Goal: Task Accomplishment & Management: Manage account settings

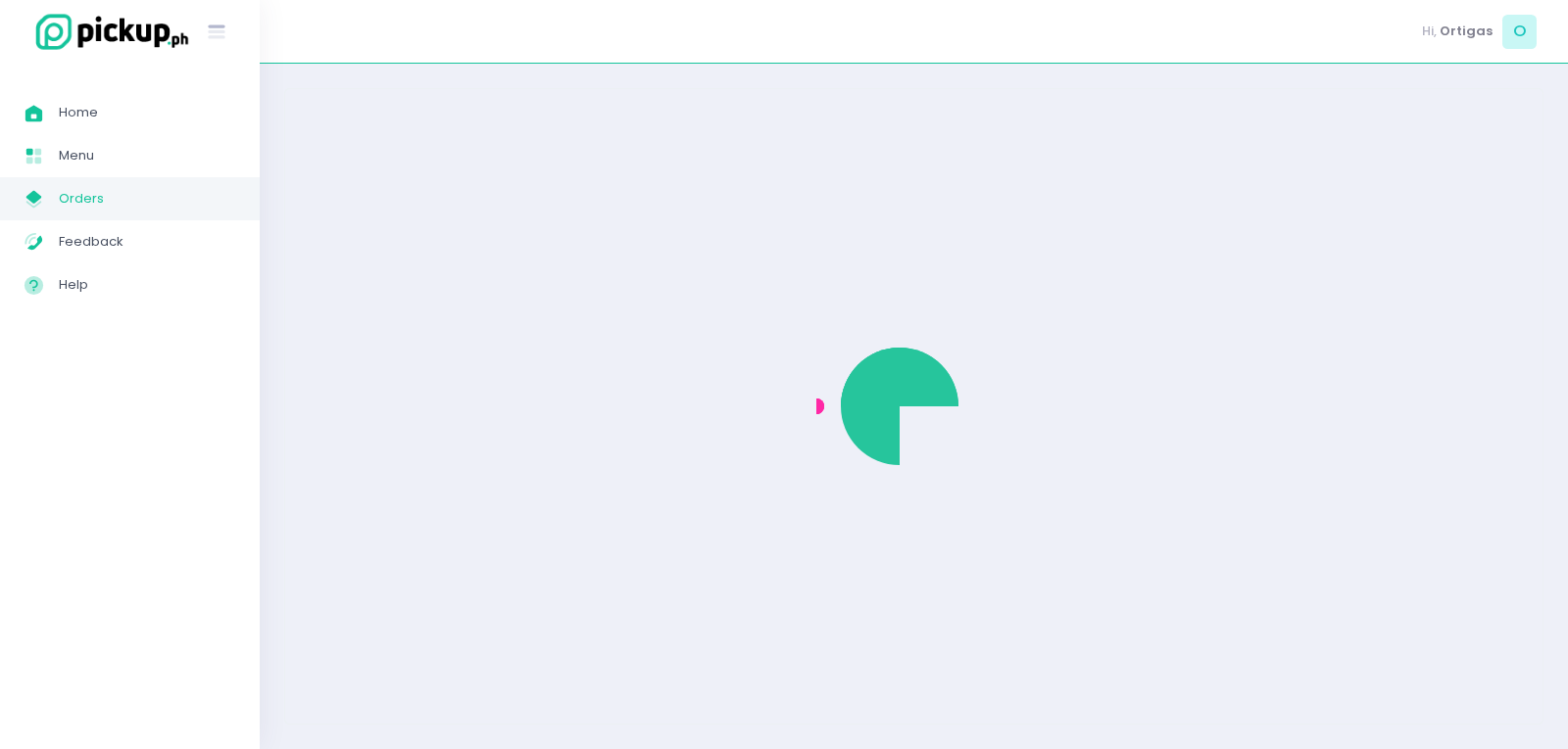
drag, startPoint x: 0, startPoint y: 0, endPoint x: 88, endPoint y: 206, distance: 224.0
click at [88, 206] on span "Orders" at bounding box center [147, 199] width 177 height 26
click at [87, 205] on span "Orders" at bounding box center [147, 199] width 177 height 26
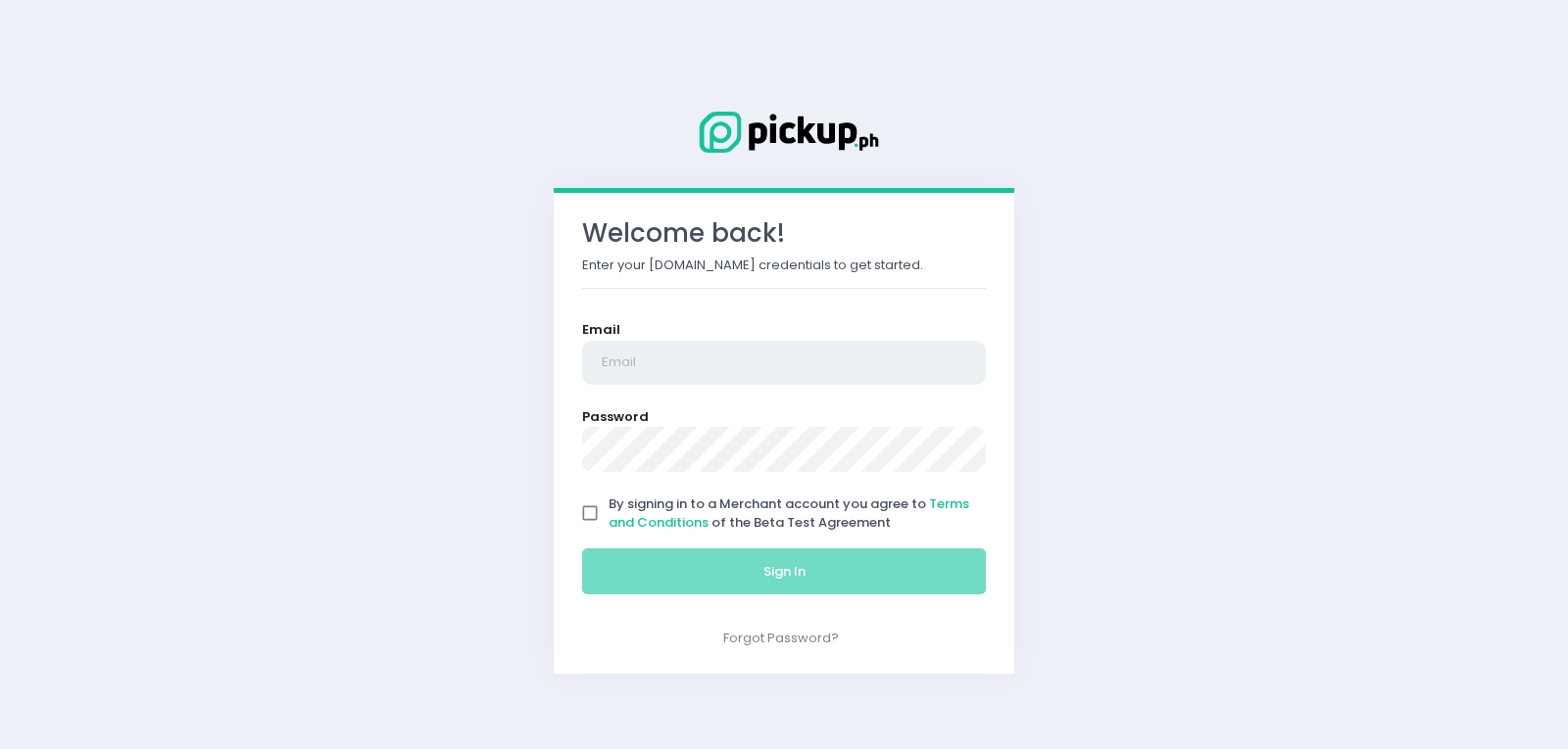
type input "[EMAIL_ADDRESS][DOMAIN_NAME]"
click at [583, 518] on input "By signing in to a Merchant account you agree to Terms and Conditions of the Be…" at bounding box center [590, 514] width 38 height 38
checkbox input "true"
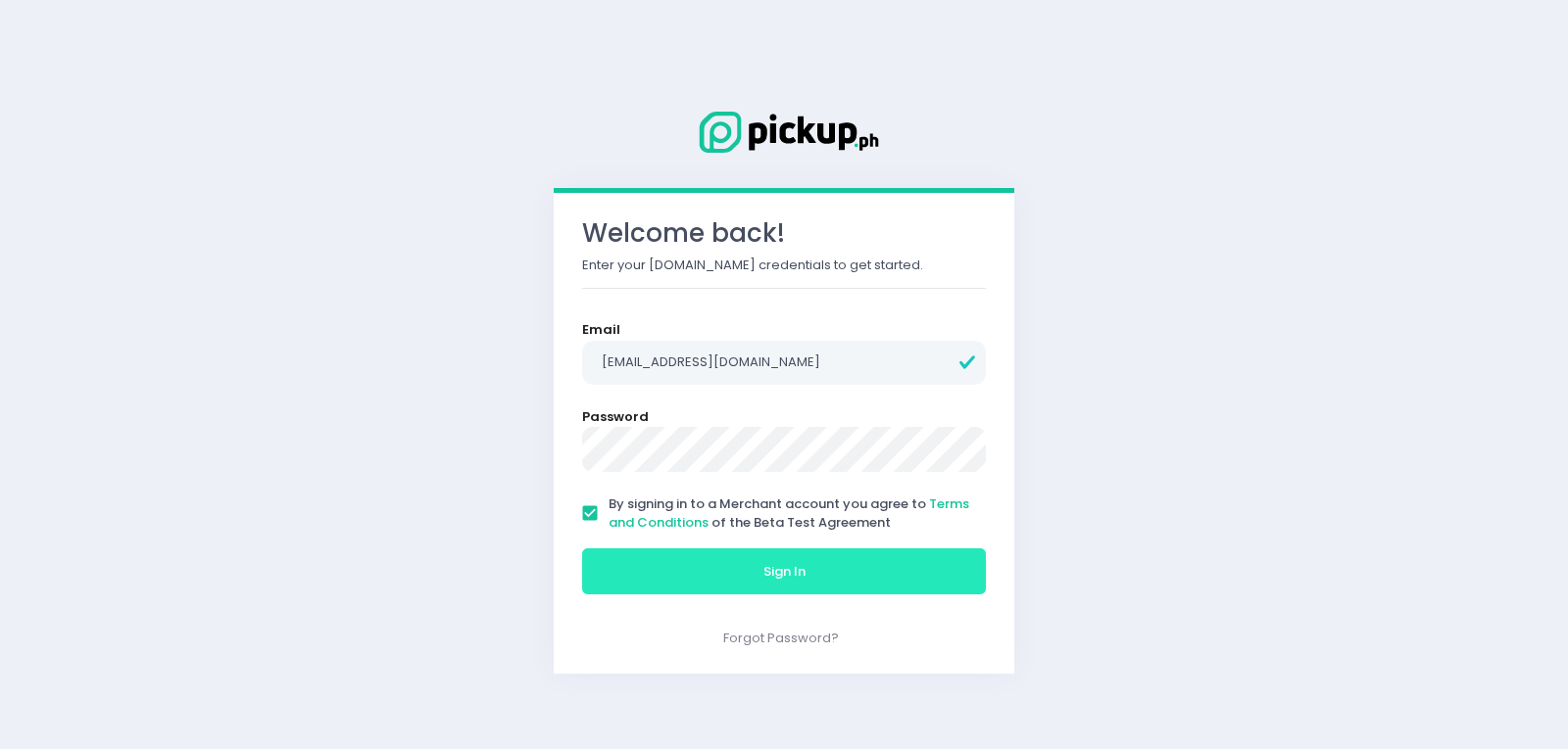
click at [620, 555] on button "Sign In" at bounding box center [783, 571] width 404 height 47
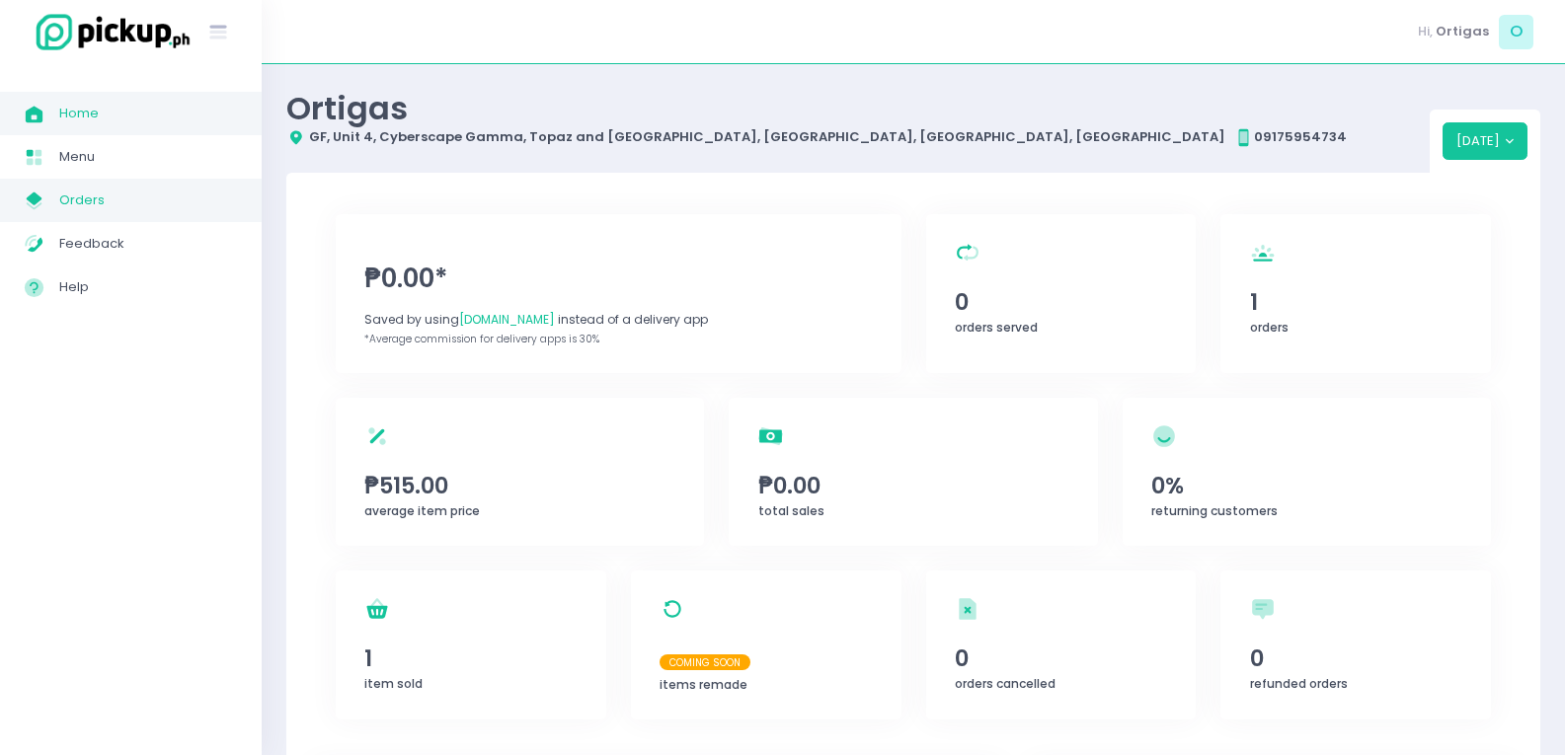
click at [142, 197] on span "Orders" at bounding box center [148, 201] width 178 height 26
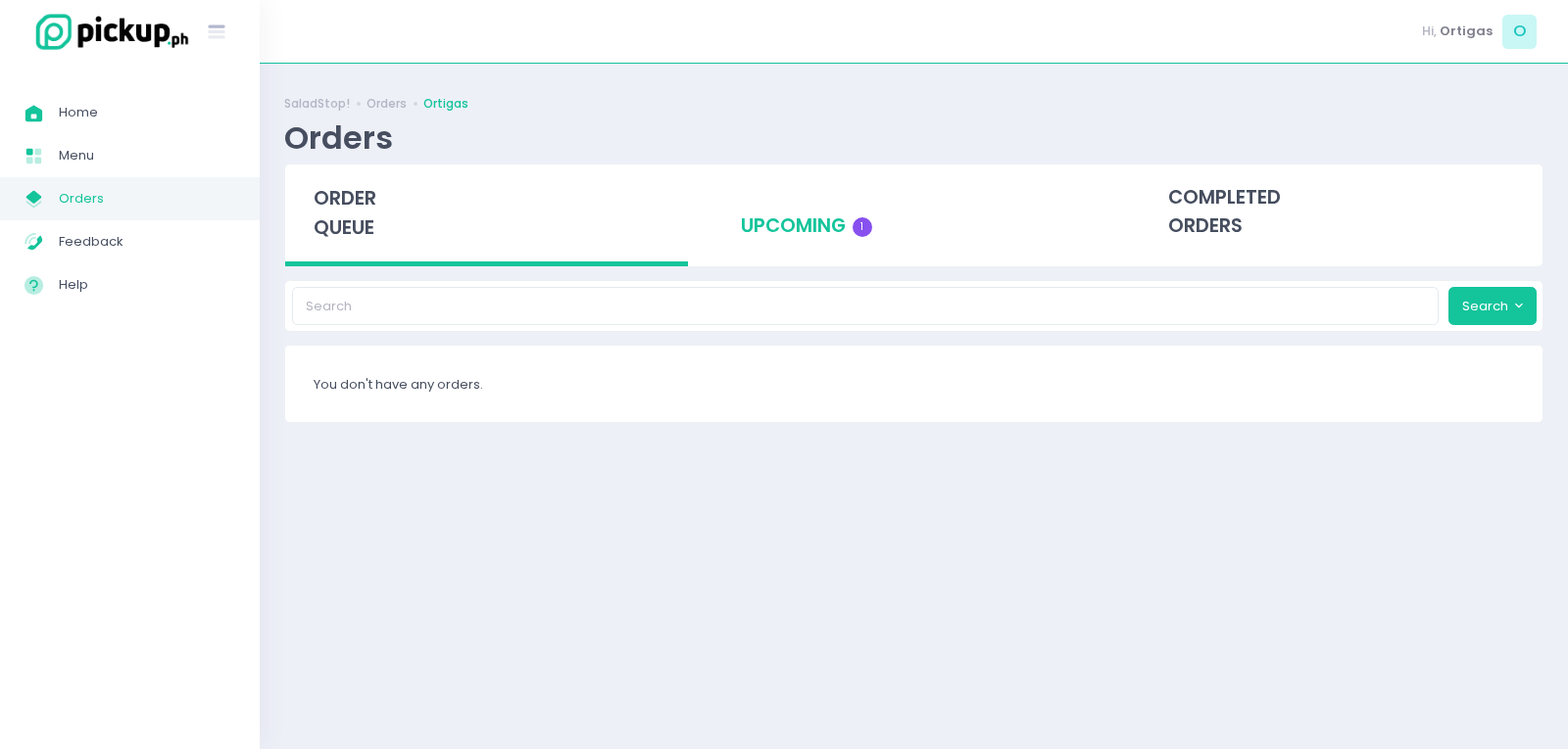
click at [795, 233] on div "upcoming 1" at bounding box center [914, 212] width 403 height 96
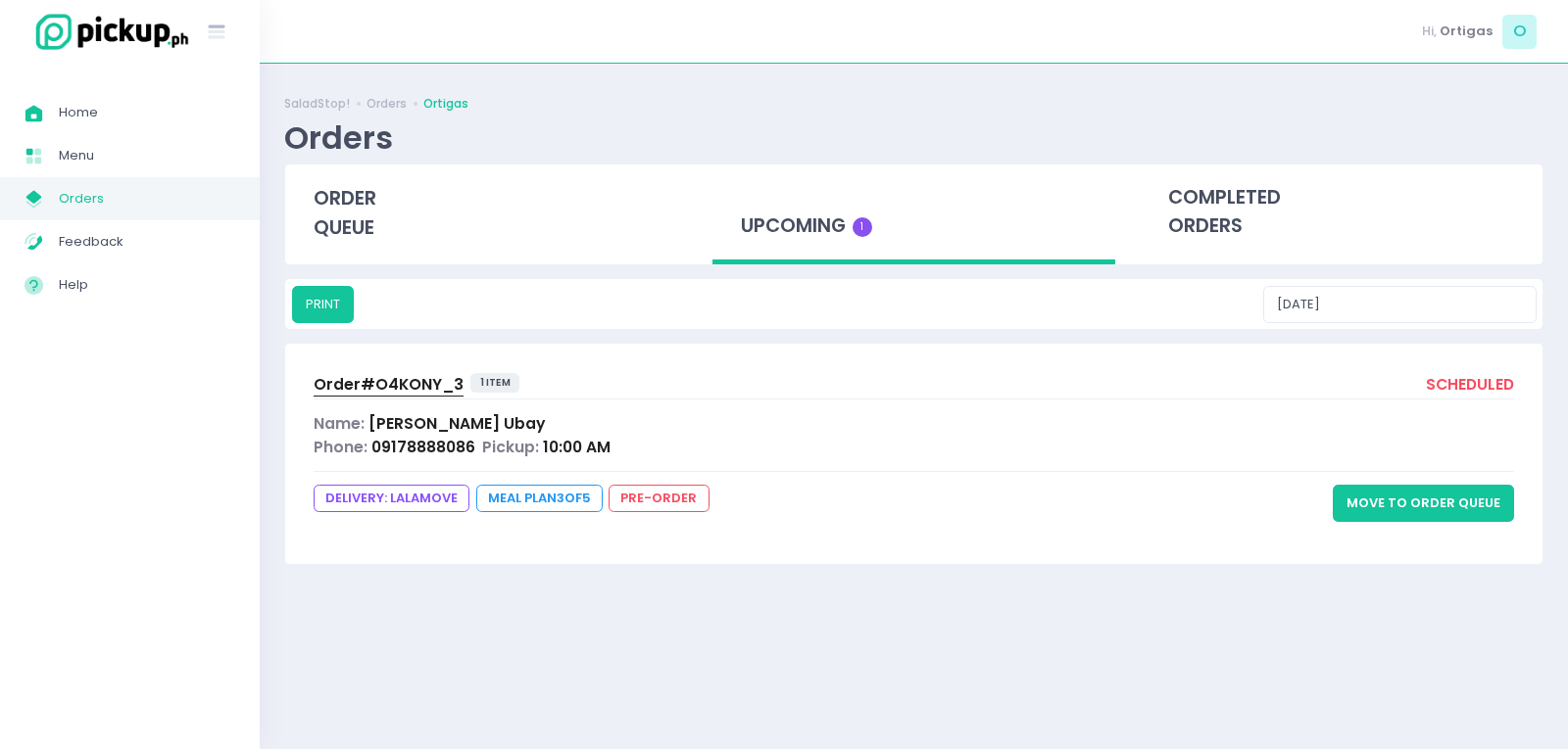
click at [1464, 503] on button "Move to Order Queue" at bounding box center [1423, 504] width 182 height 38
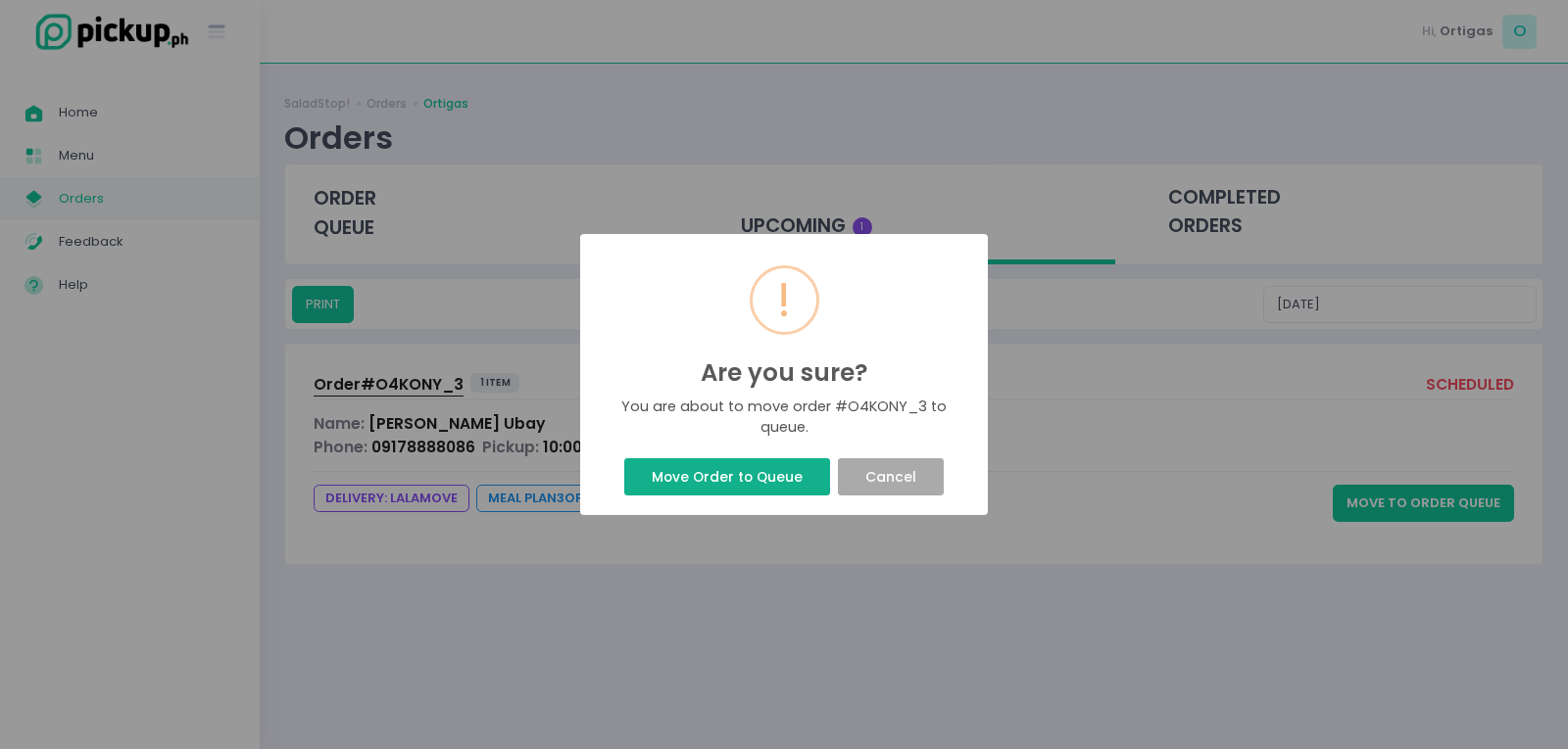
click at [773, 472] on button "Move Order to Queue" at bounding box center [726, 477] width 204 height 38
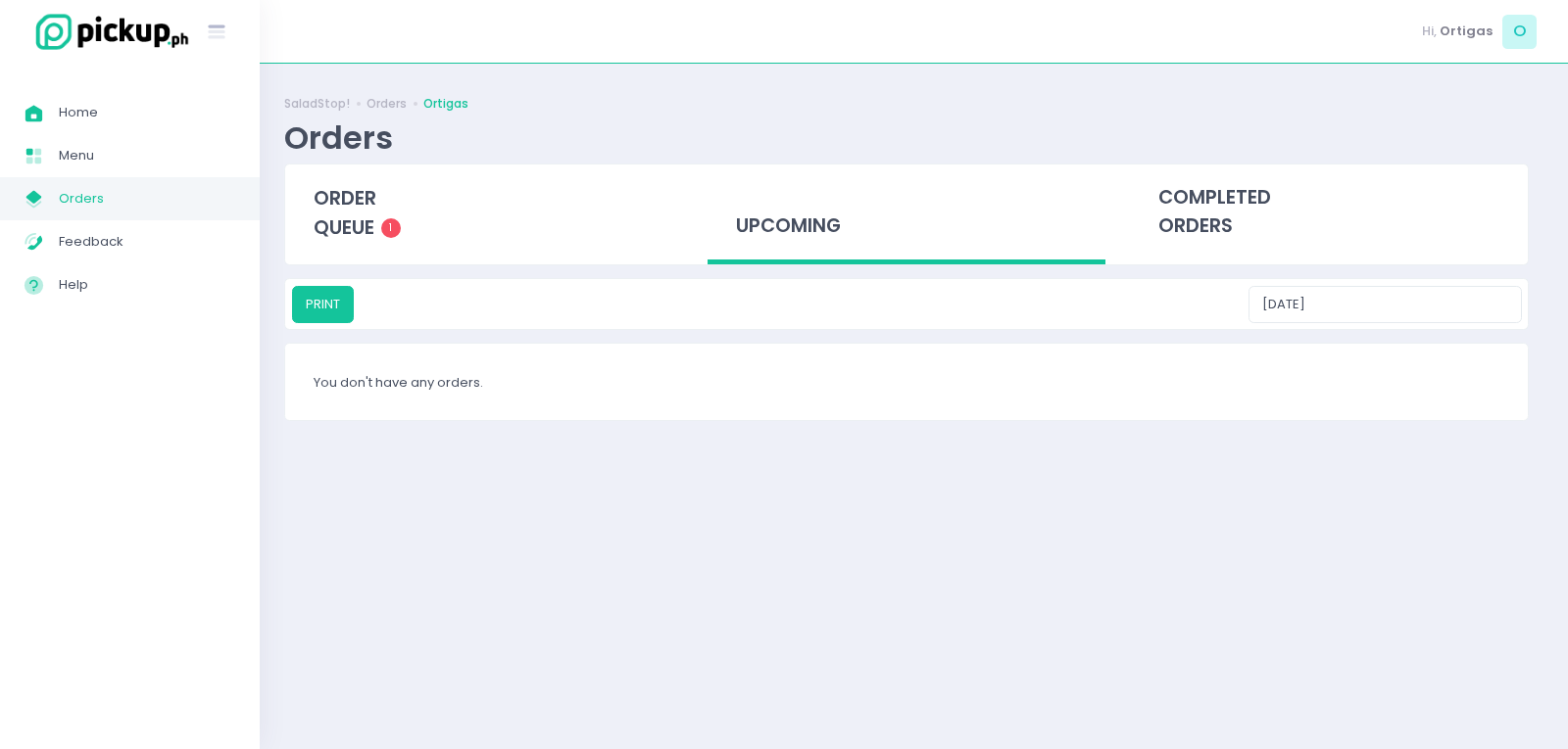
click at [796, 476] on div "Success! × Order successfully moved to queue Ok Cancel" at bounding box center [784, 374] width 1568 height 749
click at [401, 231] on span "1" at bounding box center [391, 228] width 20 height 20
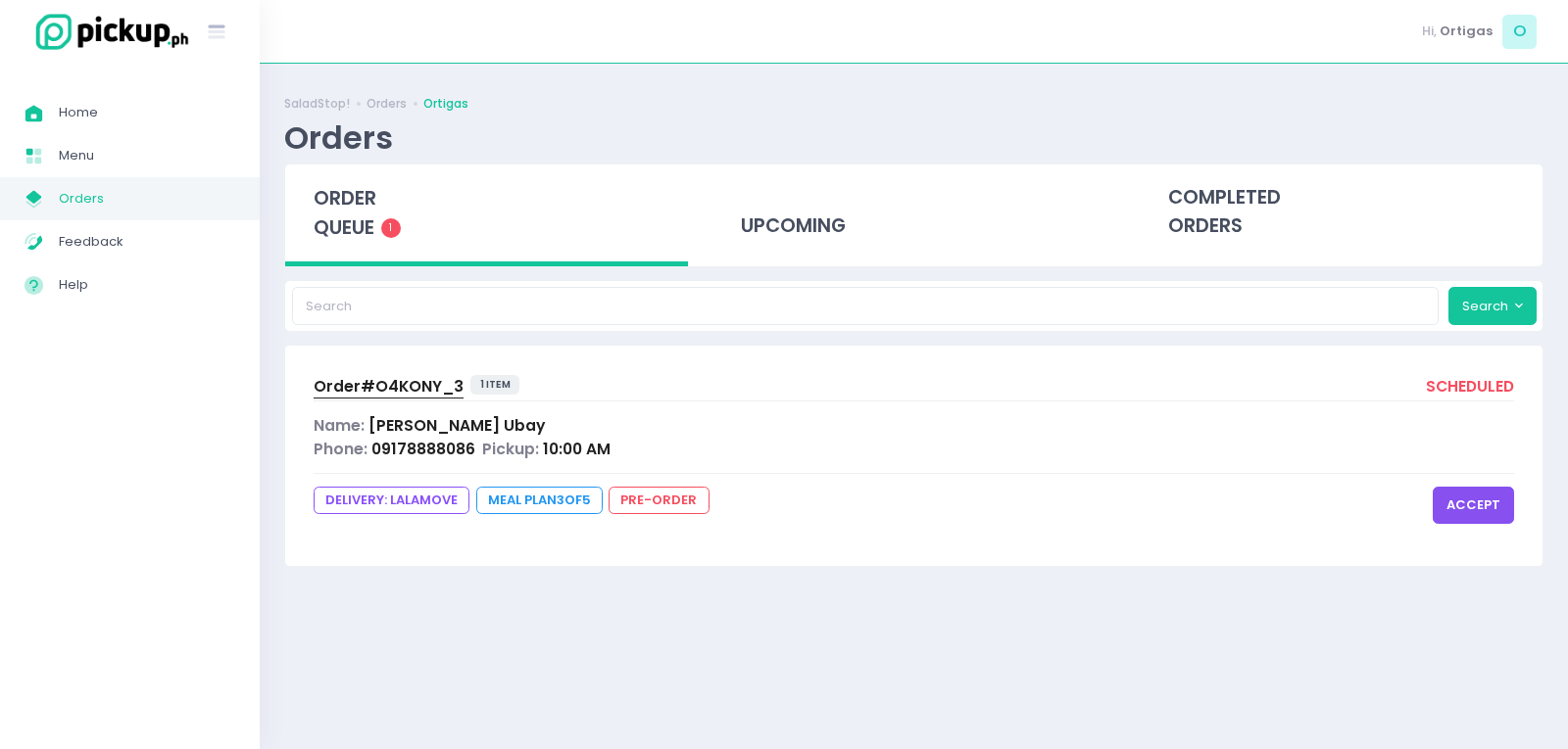
click at [1470, 500] on button "accept" at bounding box center [1474, 506] width 81 height 38
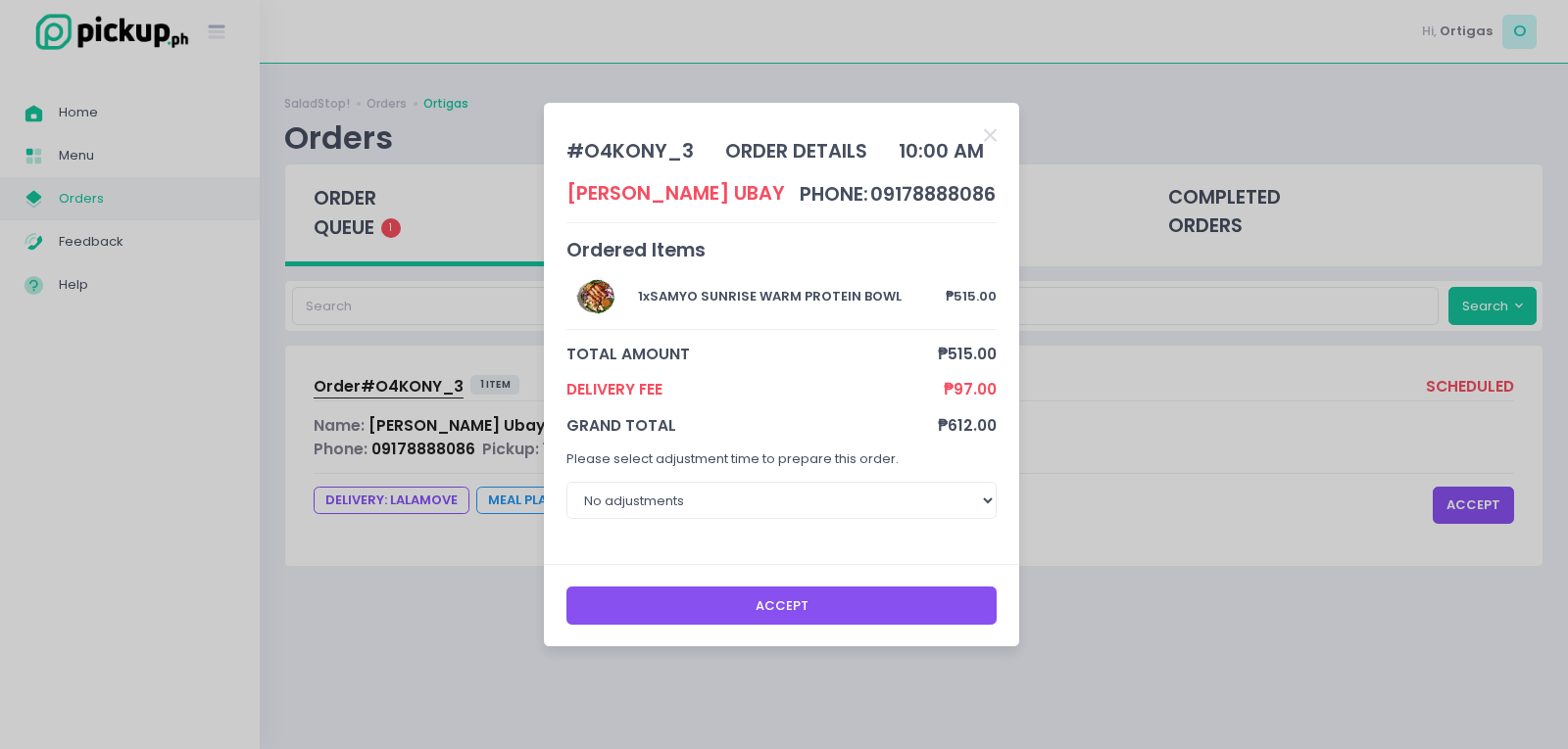
click at [805, 604] on button "Accept" at bounding box center [782, 605] width 431 height 38
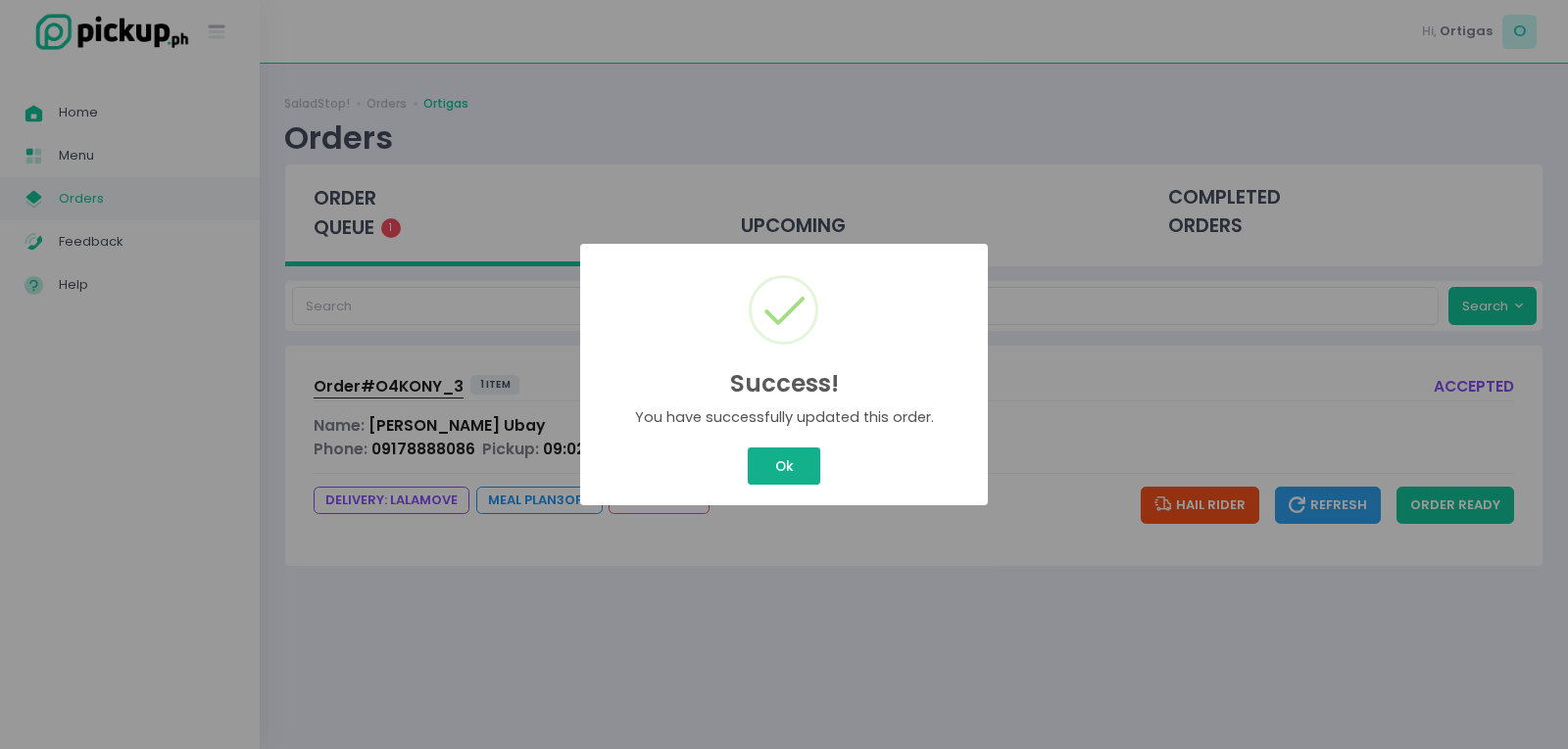
click at [789, 465] on button "Ok" at bounding box center [783, 466] width 72 height 38
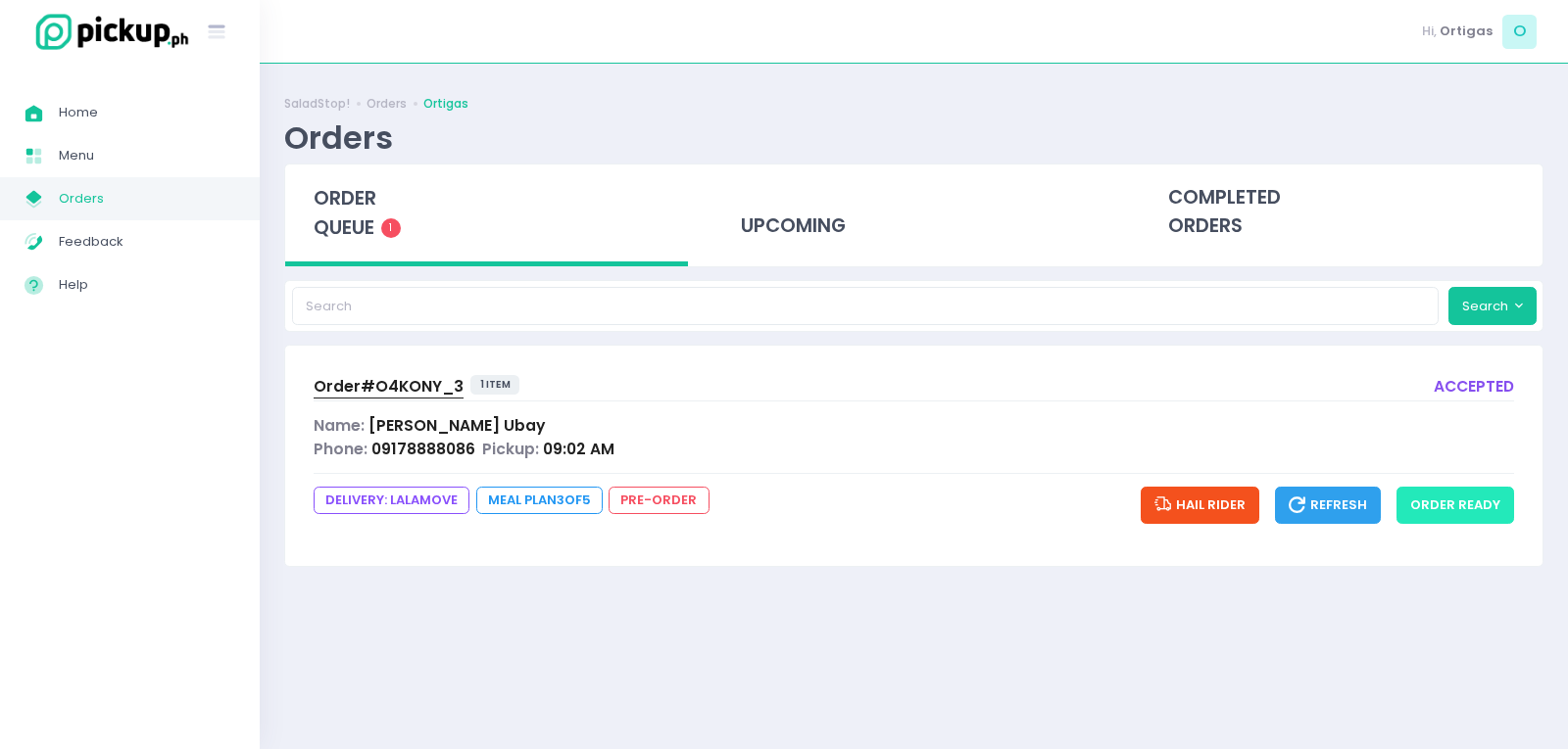
click at [1452, 514] on button "order ready" at bounding box center [1455, 506] width 117 height 38
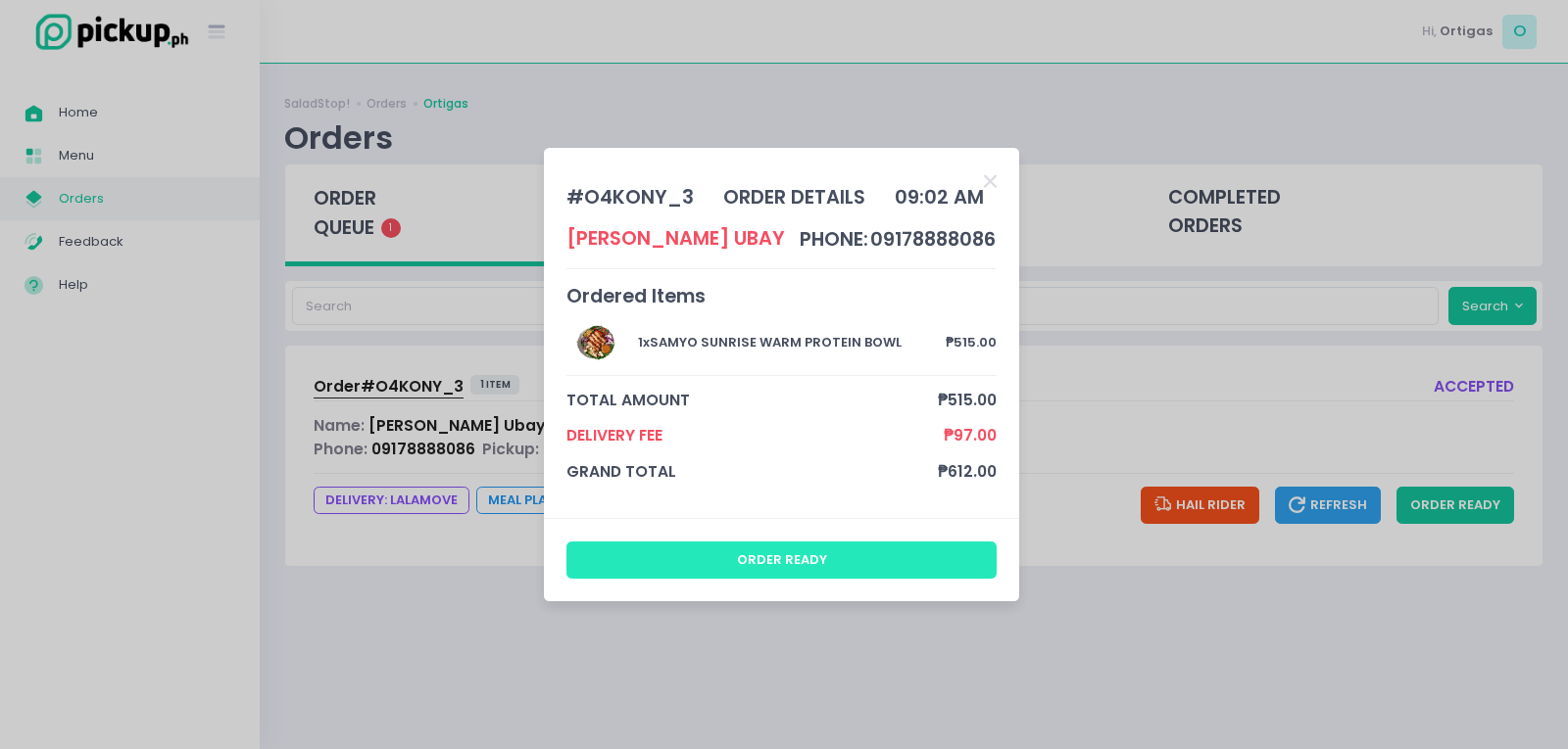
click at [818, 551] on button "order ready" at bounding box center [782, 561] width 431 height 38
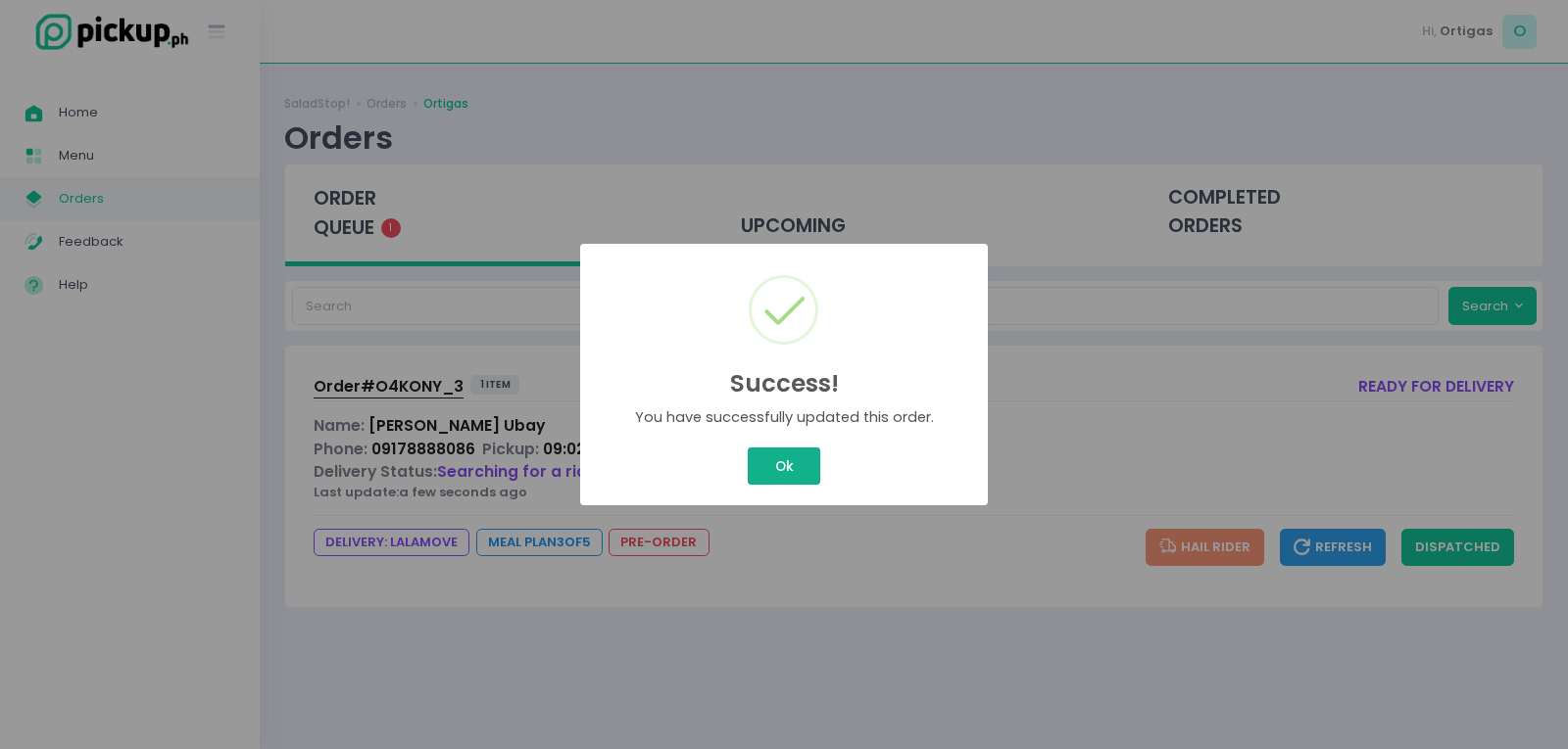
click at [801, 468] on div "Ok Cancel" at bounding box center [783, 466] width 376 height 46
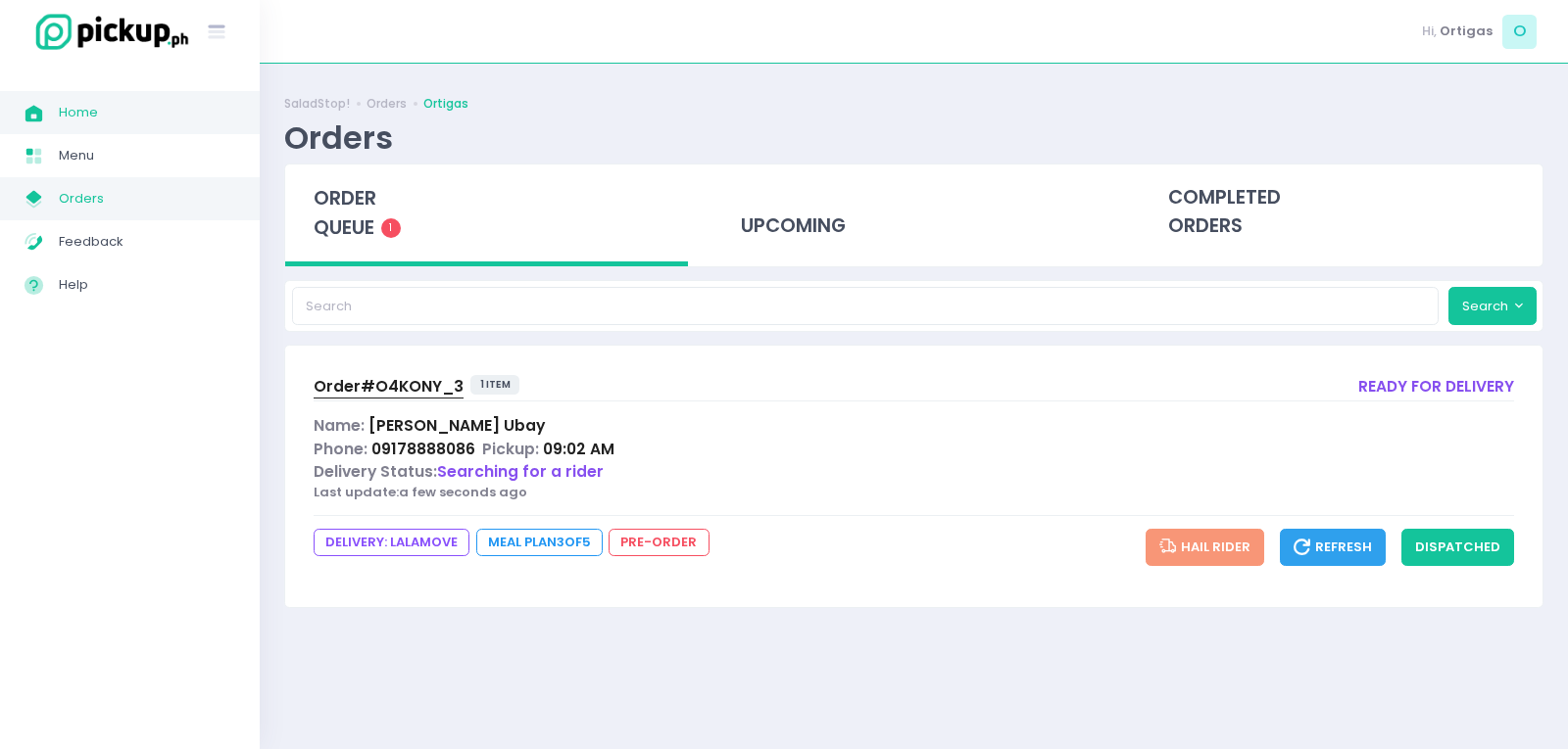
click at [98, 102] on span "Home" at bounding box center [147, 113] width 177 height 26
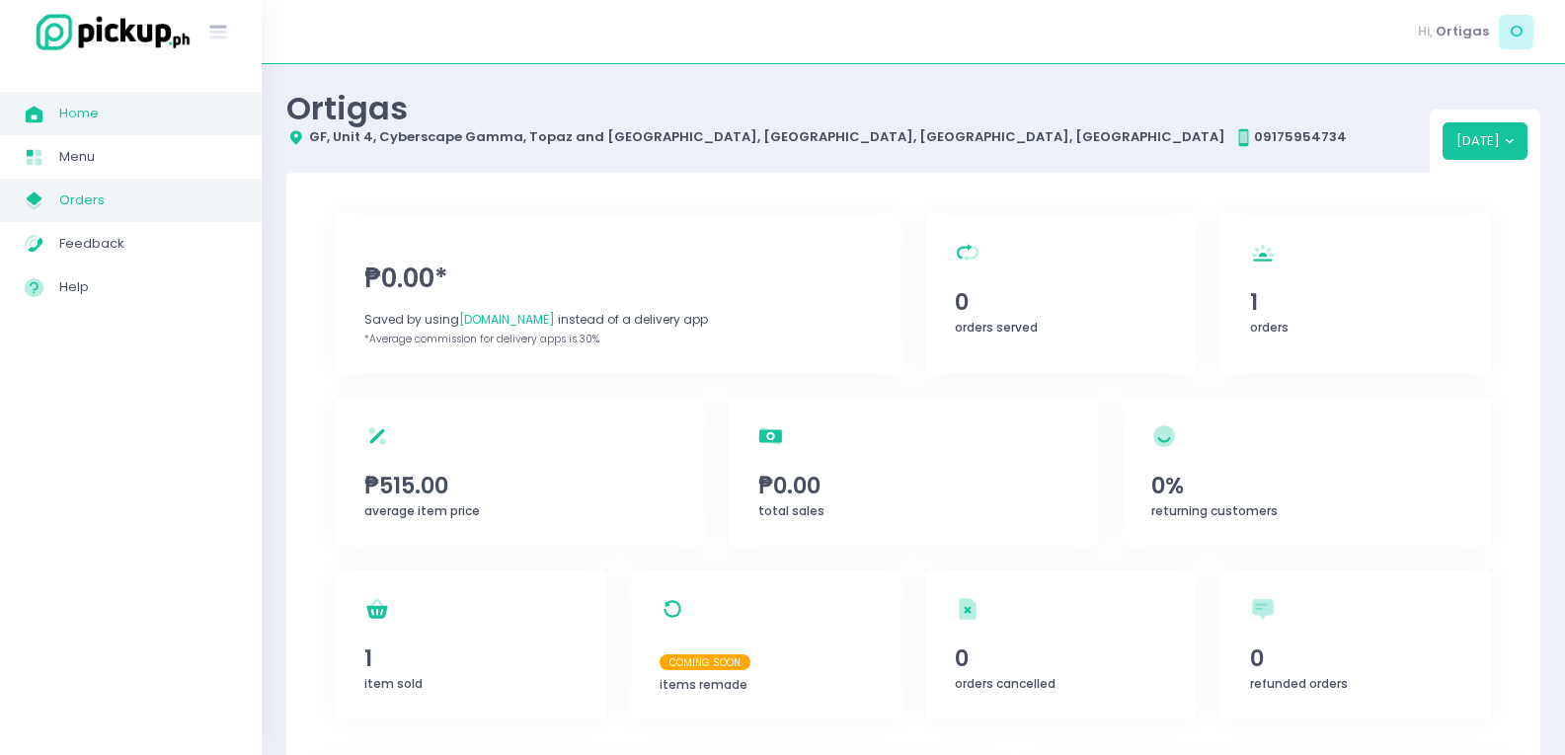
click at [83, 200] on span "Orders" at bounding box center [148, 201] width 178 height 26
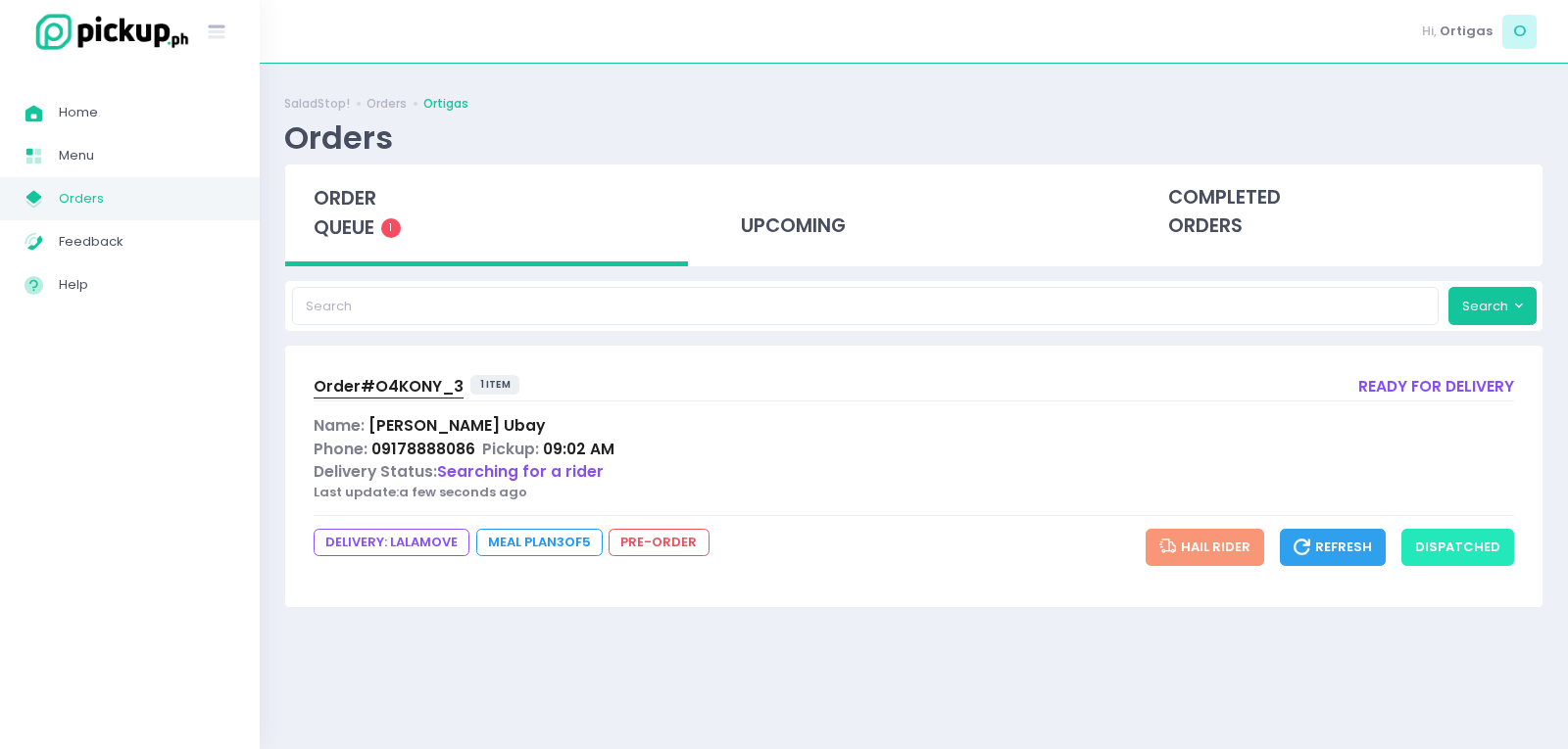
click at [1464, 534] on button "dispatched" at bounding box center [1458, 548] width 113 height 38
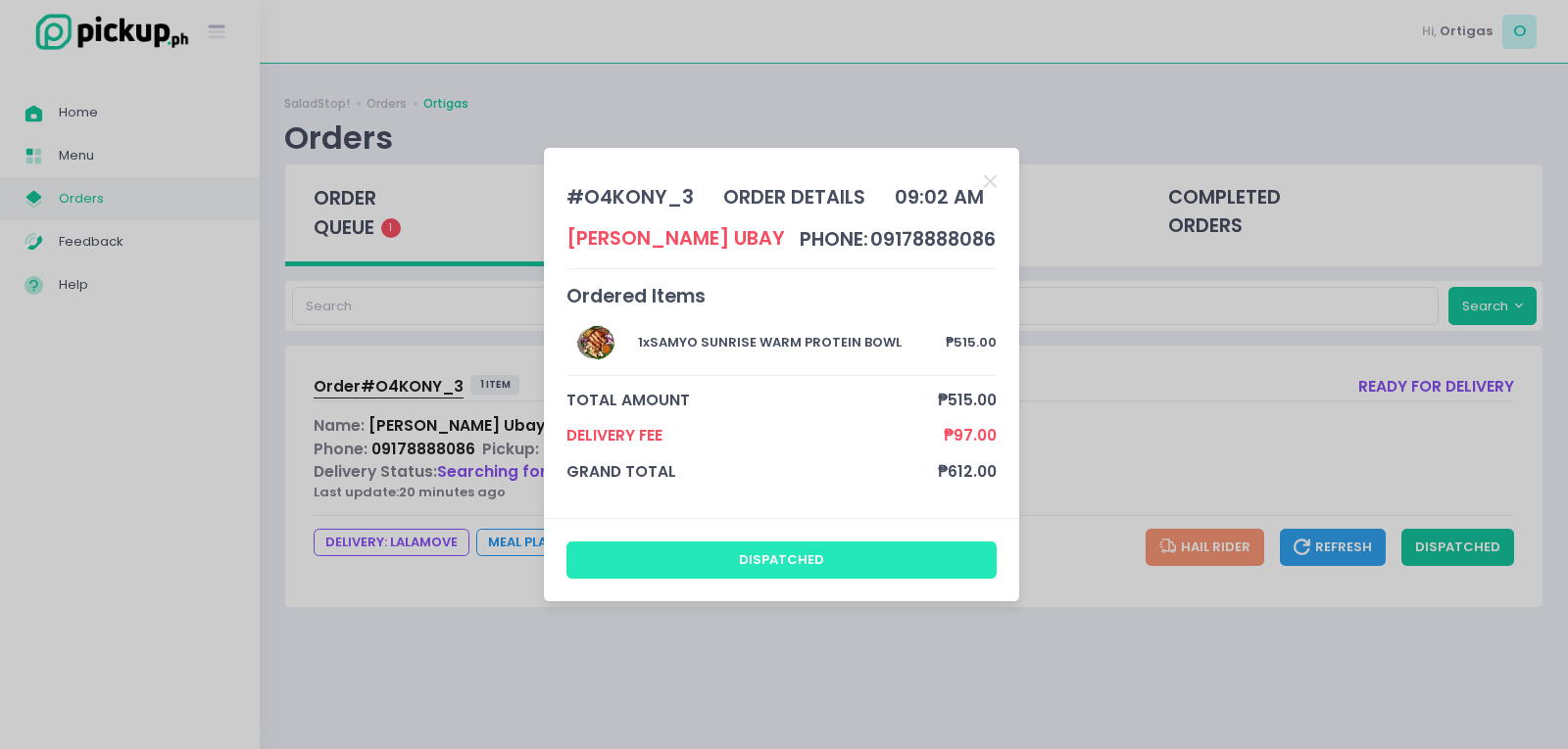
click at [782, 568] on button "dispatched" at bounding box center [782, 561] width 431 height 38
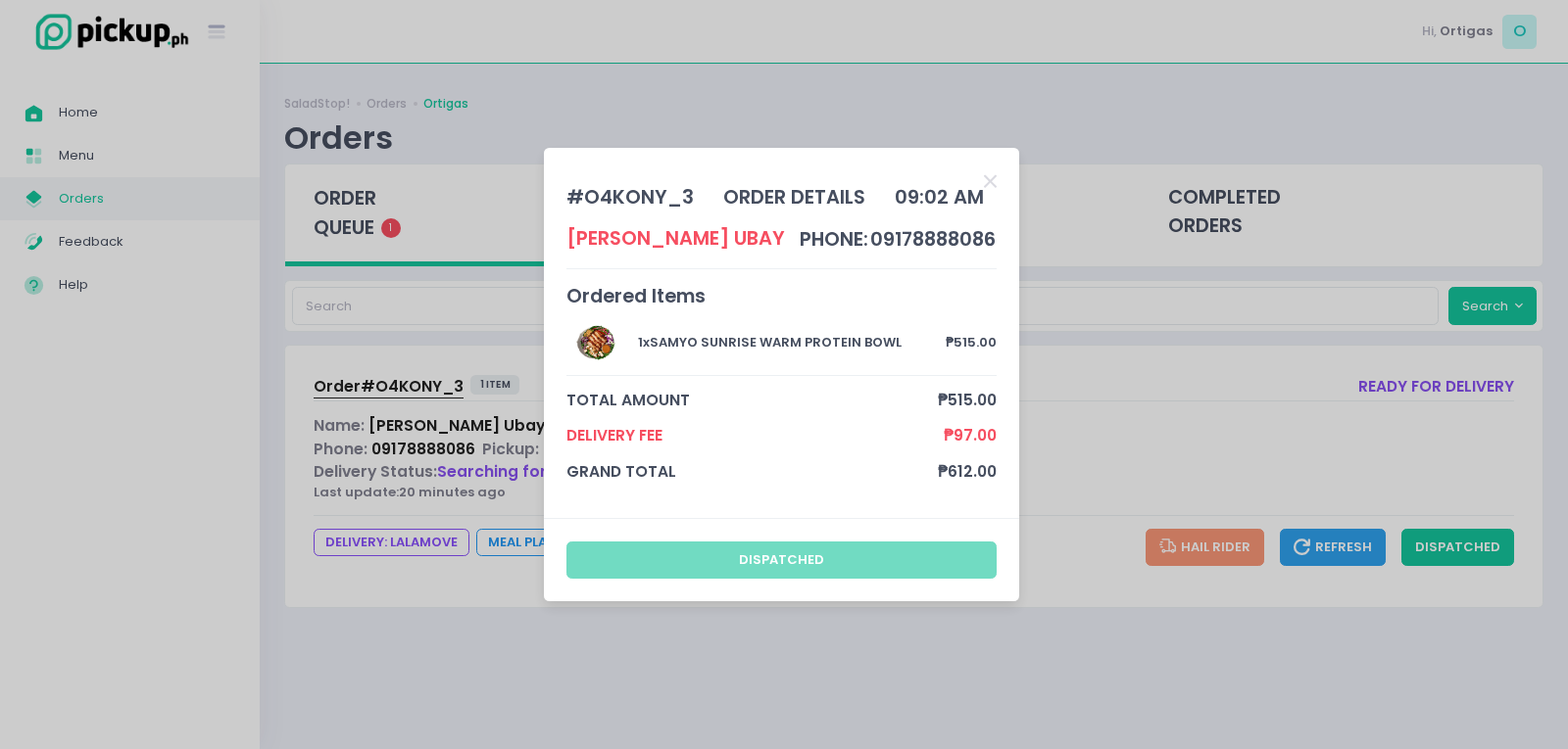
click at [123, 437] on div "# O4KONY_3 order details 09:02 AM Irene Ubay phone: 09178888086 Ordered Items 1…" at bounding box center [784, 374] width 1568 height 749
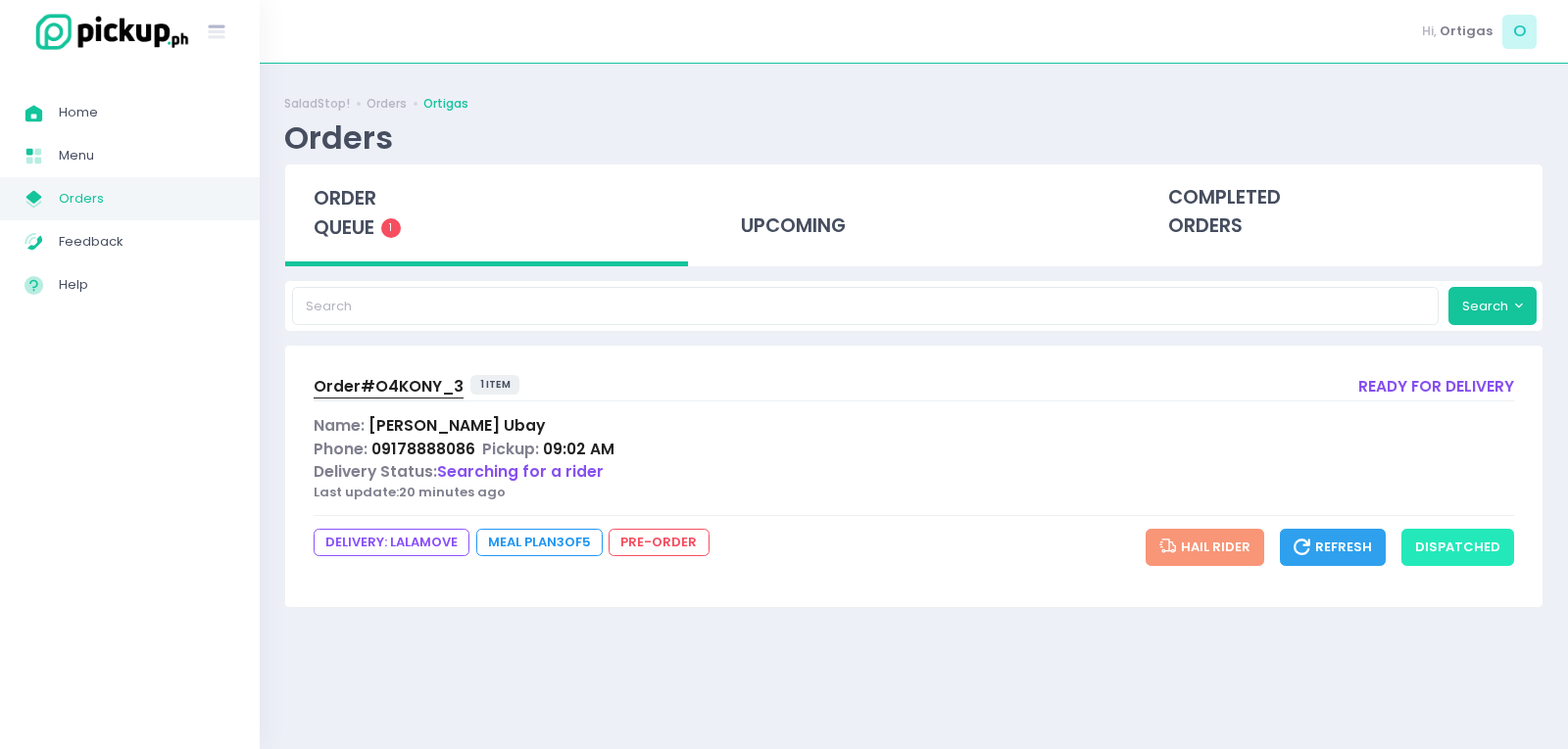
click at [1468, 555] on button "dispatched" at bounding box center [1458, 548] width 113 height 38
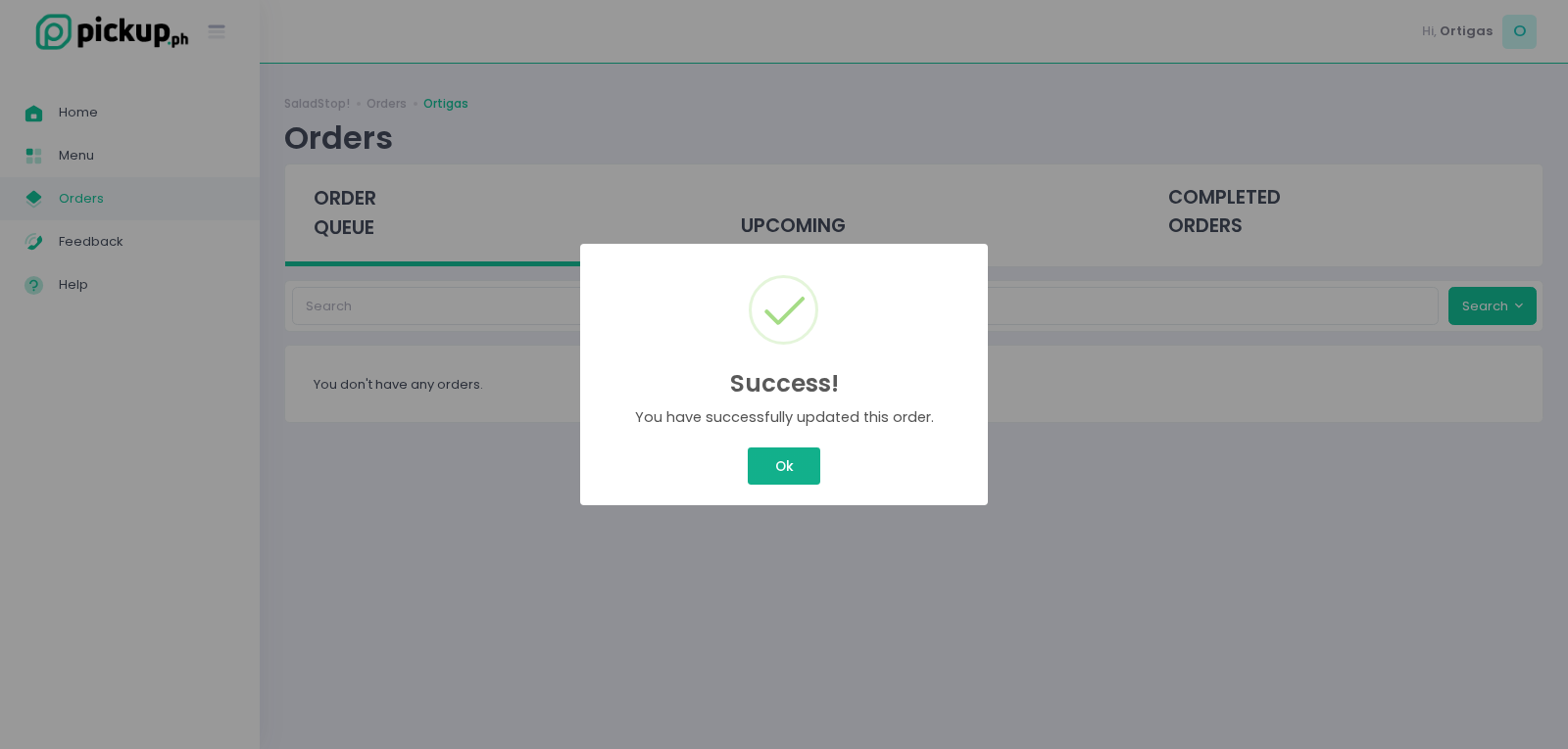
click at [784, 471] on div "Success! × You have successfully updated this order. Ok Cancel" at bounding box center [784, 374] width 1568 height 749
